Goal: Task Accomplishment & Management: Manage account settings

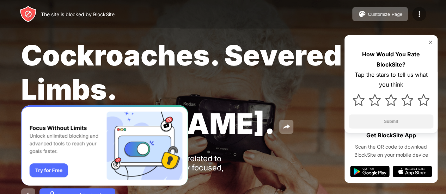
click at [422, 16] on img at bounding box center [419, 14] width 8 height 8
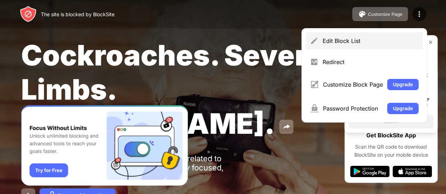
click at [360, 47] on div "Edit Block List" at bounding box center [364, 40] width 117 height 17
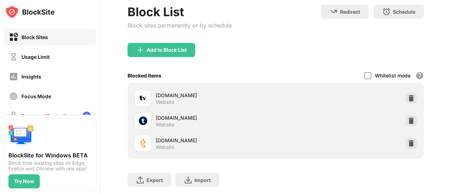
scroll to position [48, 0]
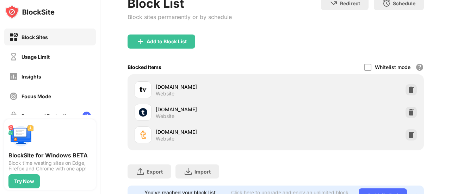
drag, startPoint x: 451, startPoint y: 60, endPoint x: 451, endPoint y: 91, distance: 31.4
click at [451, 91] on div "1015 5 purple purple blac View Account Insights Premium Rewards Settings Suppor…" at bounding box center [276, 97] width 351 height 194
click at [408, 133] on img at bounding box center [411, 135] width 7 height 7
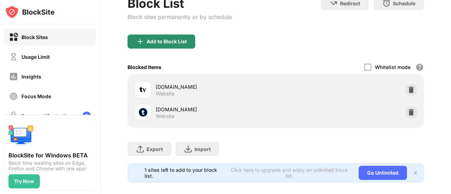
click at [179, 36] on div "Add to Block List" at bounding box center [162, 42] width 68 height 14
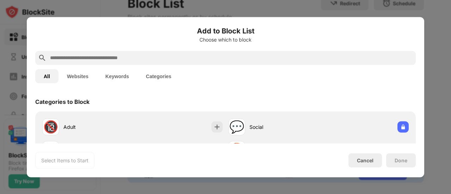
click at [166, 48] on div "Add to Block List Choose which to block" at bounding box center [225, 37] width 381 height 25
click at [164, 54] on input "text" at bounding box center [231, 58] width 364 height 8
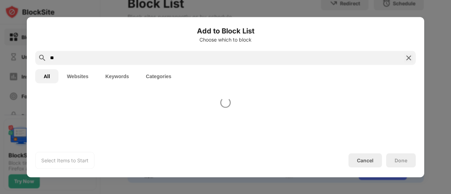
type input "*"
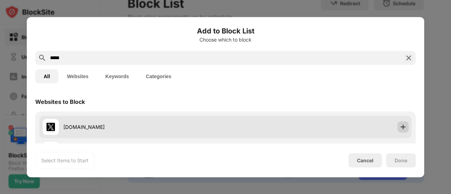
type input "*****"
click at [400, 130] on img at bounding box center [403, 126] width 7 height 7
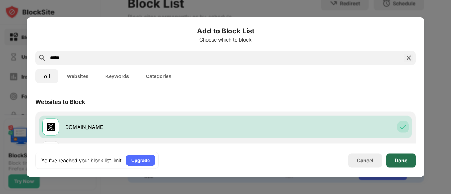
click at [401, 161] on div "Done" at bounding box center [401, 161] width 13 height 6
